Goal: Navigation & Orientation: Find specific page/section

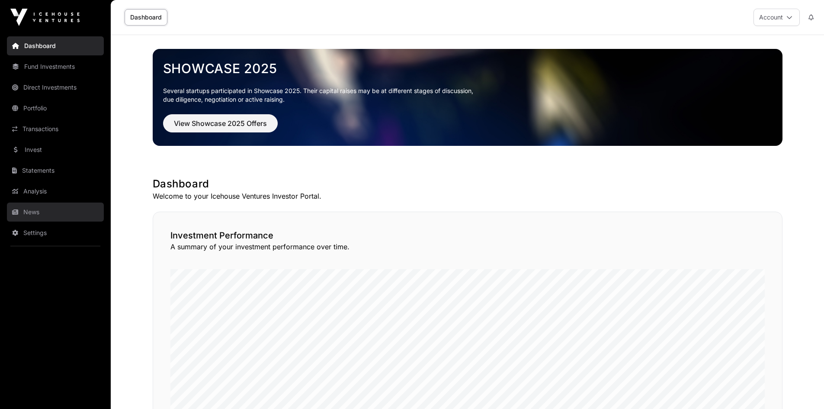
click at [32, 212] on link "News" at bounding box center [55, 211] width 97 height 19
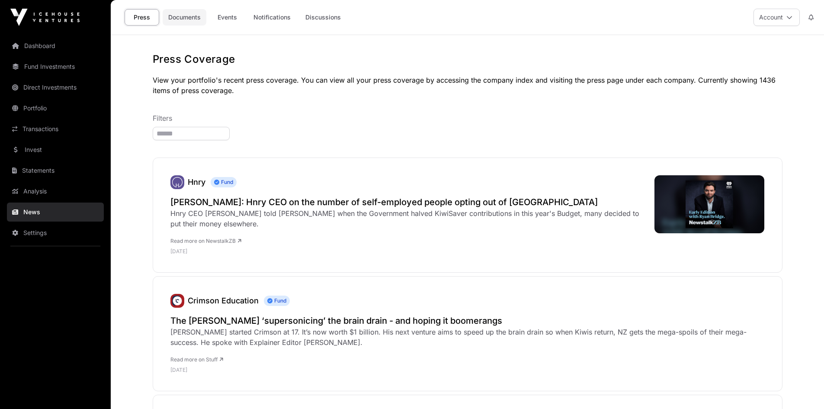
click at [190, 13] on link "Documents" at bounding box center [185, 17] width 44 height 16
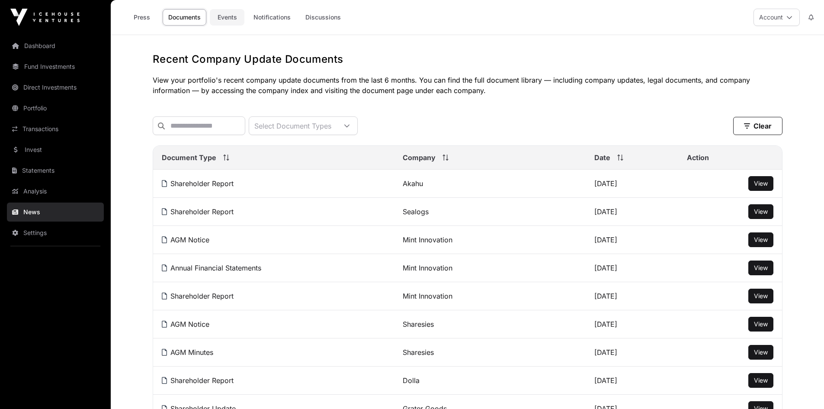
click at [217, 14] on link "Events" at bounding box center [227, 17] width 35 height 16
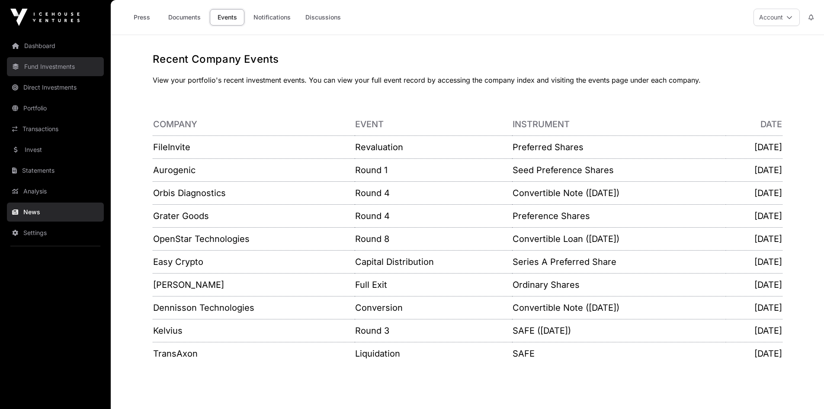
click at [32, 66] on link "Fund Investments" at bounding box center [55, 66] width 97 height 19
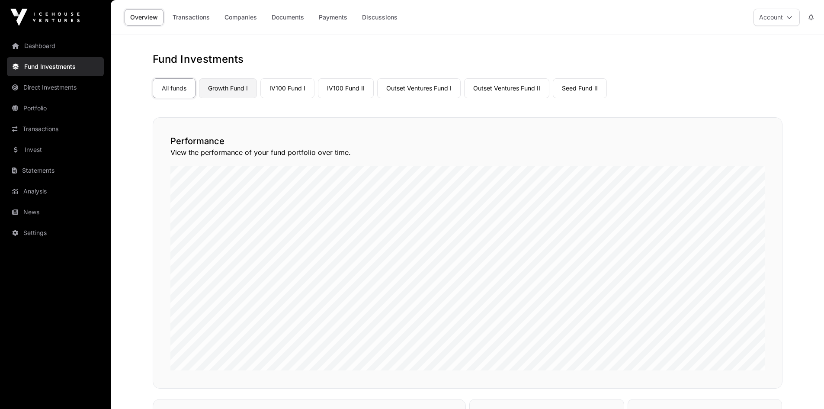
click at [235, 87] on link "Growth Fund I" at bounding box center [228, 88] width 58 height 20
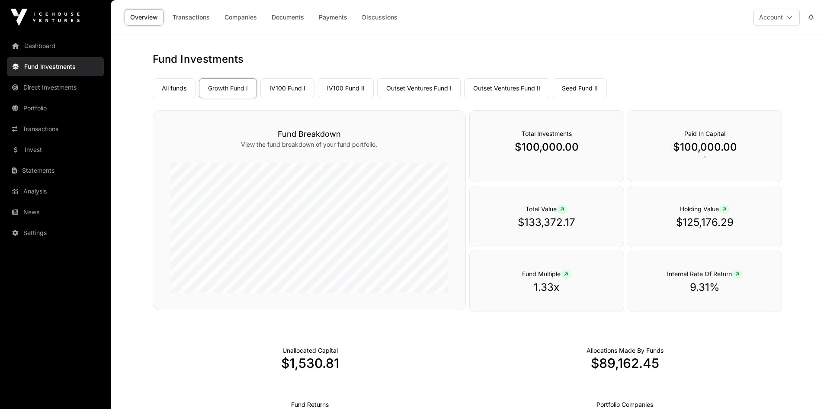
click at [240, 19] on link "Companies" at bounding box center [241, 17] width 44 height 16
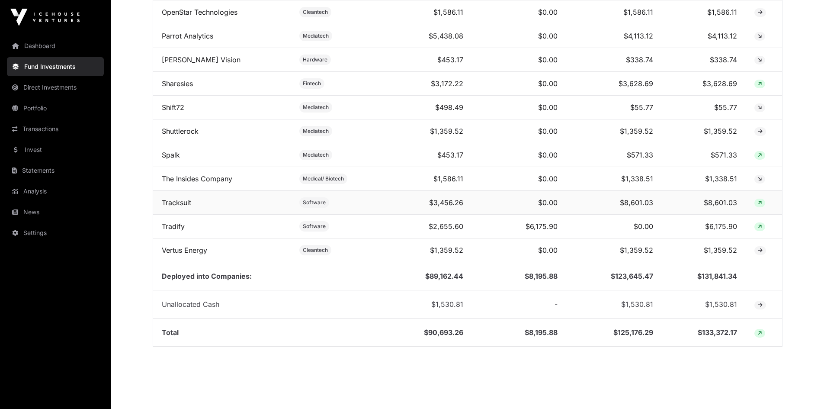
scroll to position [924, 0]
